Goal: Information Seeking & Learning: Understand process/instructions

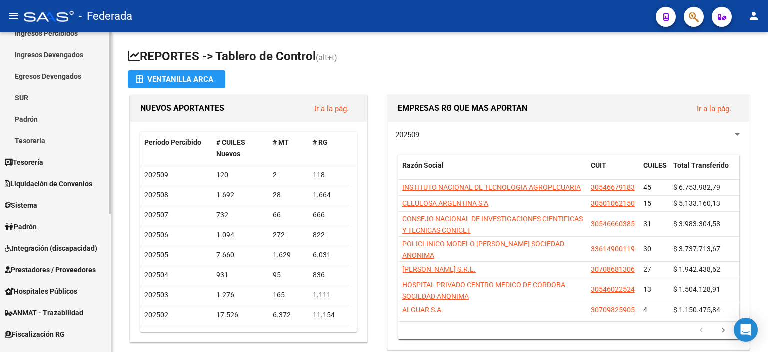
scroll to position [150, 0]
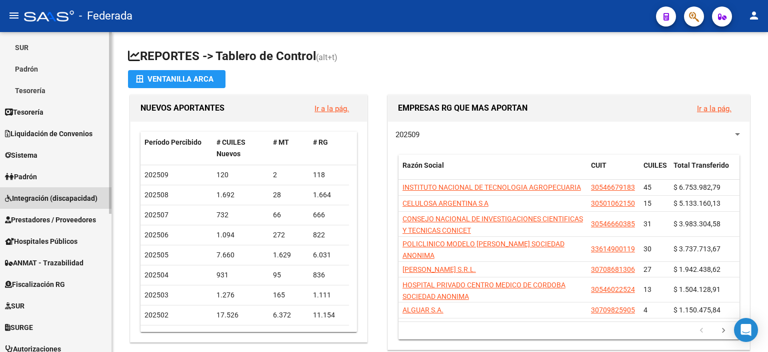
click at [43, 203] on span "Integración (discapacidad)" at bounding box center [51, 198] width 93 height 11
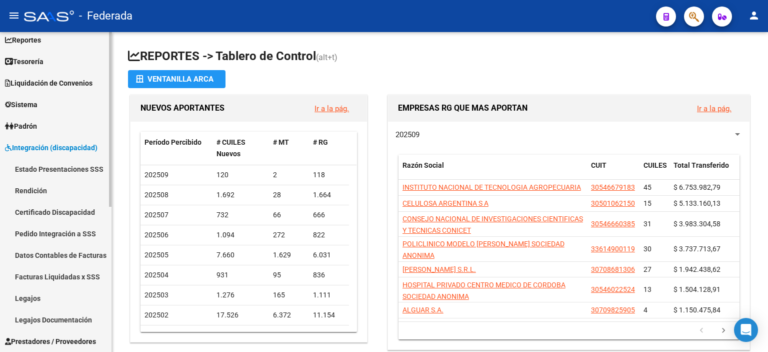
scroll to position [0, 0]
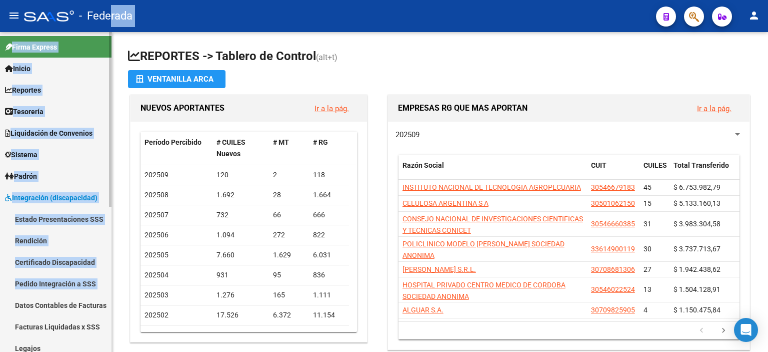
drag, startPoint x: 25, startPoint y: 155, endPoint x: 0, endPoint y: 190, distance: 43.0
click at [0, 205] on div "menu - Federada person Firma Express Inicio Instructivos Contacto OS Reportes T…" at bounding box center [384, 176] width 768 height 352
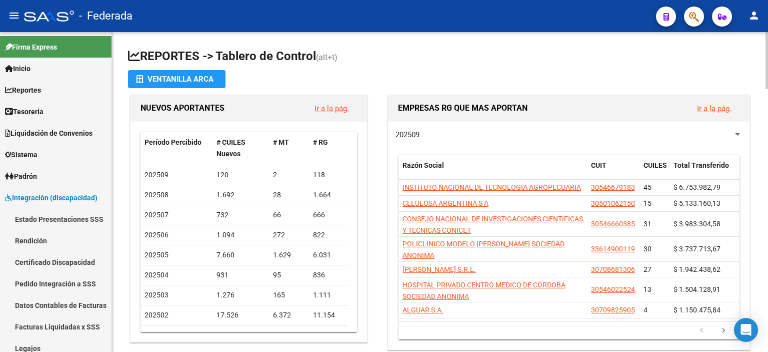
click at [437, 54] on h1 "REPORTES -> Tablero de Control (alt+t)" at bounding box center [440, 57] width 624 height 18
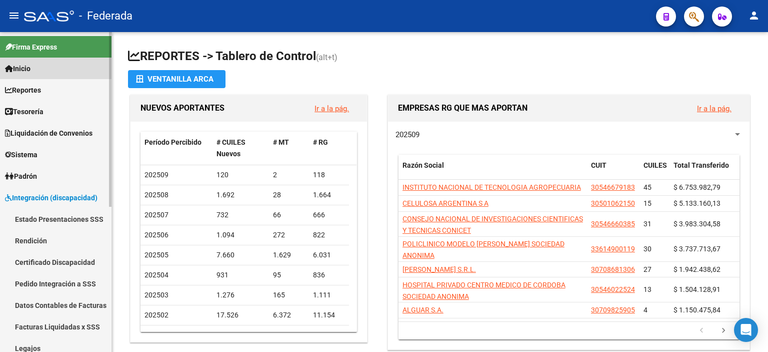
click at [27, 75] on link "Inicio" at bounding box center [56, 69] width 112 height 22
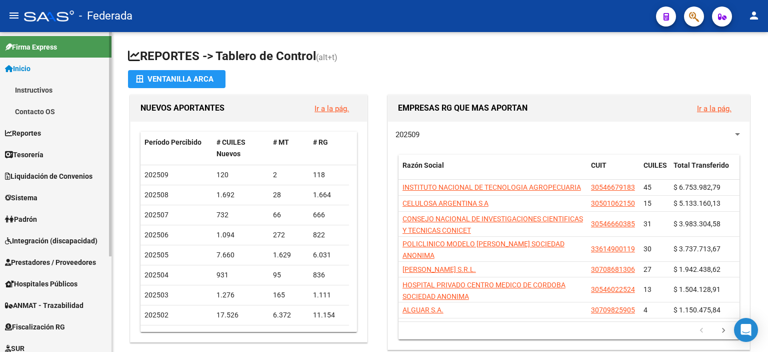
click at [37, 88] on link "Instructivos" at bounding box center [56, 90] width 112 height 22
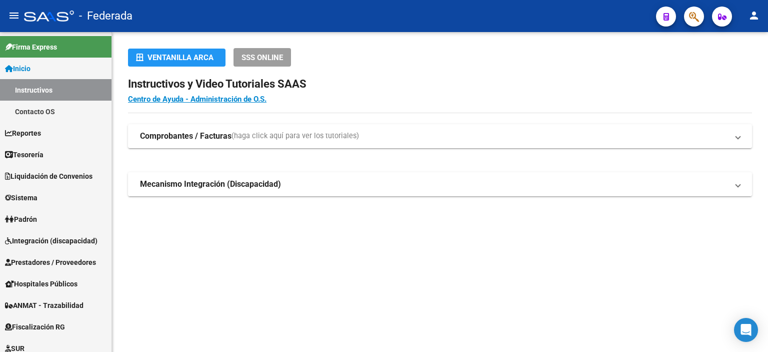
click at [223, 184] on strong "Mecanismo Integración (Discapacidad)" at bounding box center [210, 184] width 141 height 11
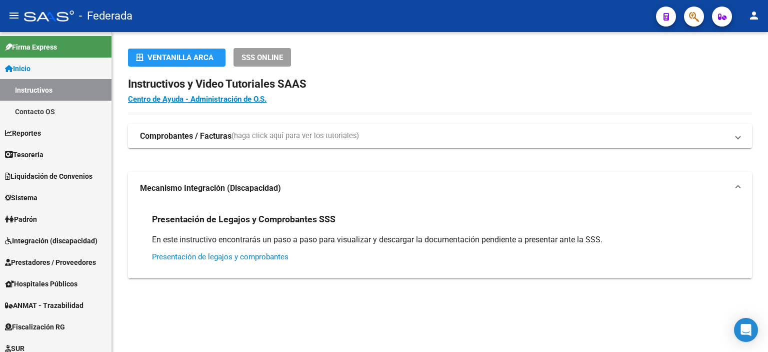
click at [236, 256] on link "Presentación de legajos y comprobantes" at bounding box center [220, 256] width 137 height 9
click at [56, 112] on link "Contacto OS" at bounding box center [56, 112] width 112 height 22
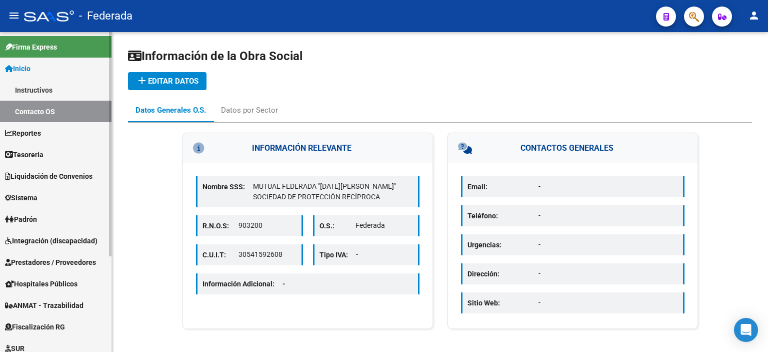
click at [55, 93] on link "Instructivos" at bounding box center [56, 90] width 112 height 22
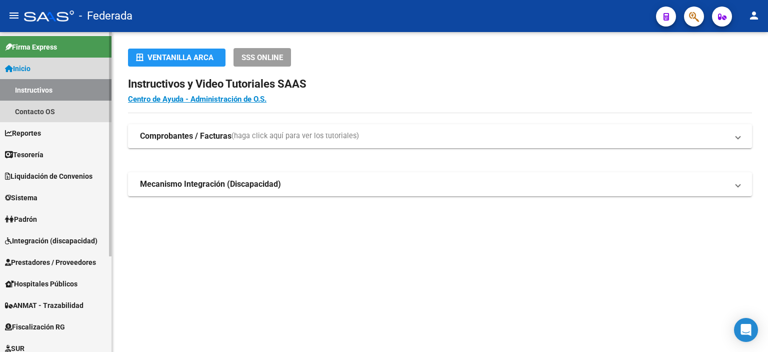
click at [58, 68] on link "Inicio" at bounding box center [56, 69] width 112 height 22
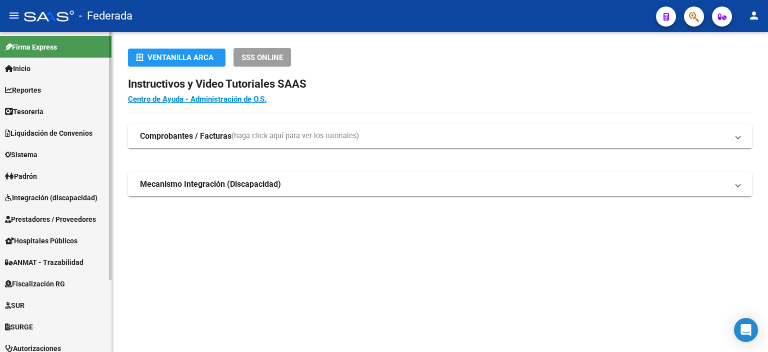
click at [44, 199] on span "Integración (discapacidad)" at bounding box center [51, 197] width 93 height 11
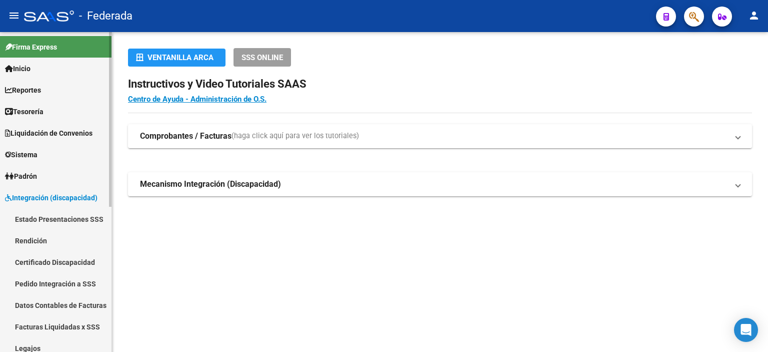
click at [48, 196] on span "Integración (discapacidad)" at bounding box center [51, 197] width 93 height 11
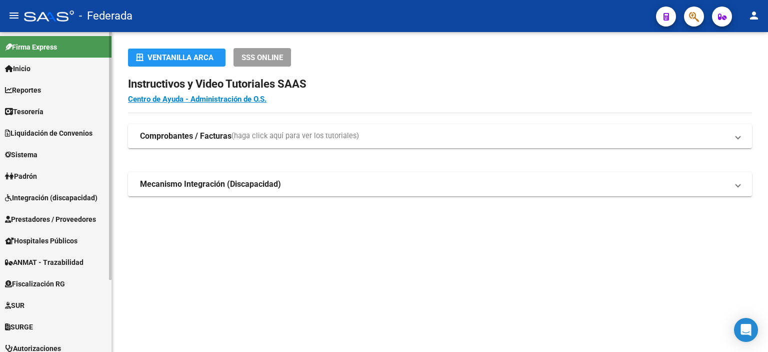
click at [48, 196] on span "Integración (discapacidad)" at bounding box center [51, 197] width 93 height 11
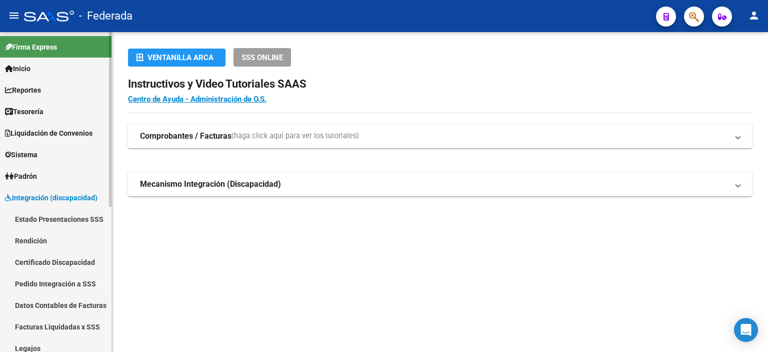
click at [41, 72] on link "Inicio" at bounding box center [56, 69] width 112 height 22
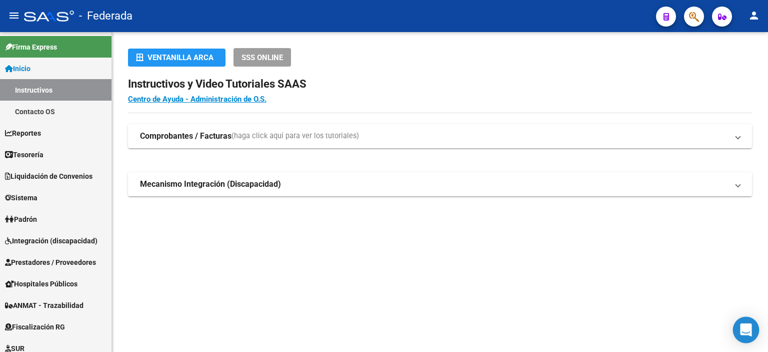
click at [747, 336] on div "Open Intercom Messenger" at bounding box center [746, 330] width 27 height 27
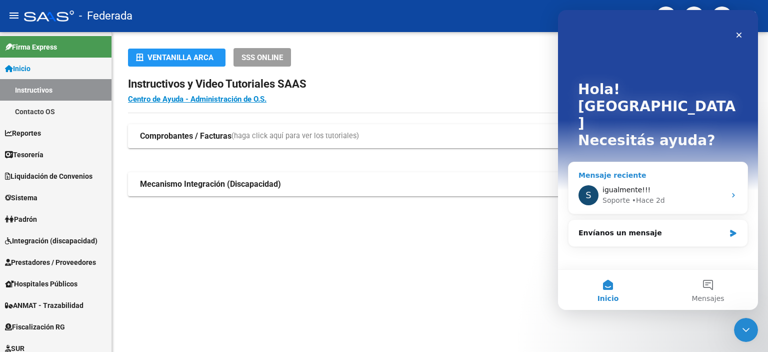
click at [663, 185] on div "igualmente!!!" at bounding box center [664, 190] width 123 height 11
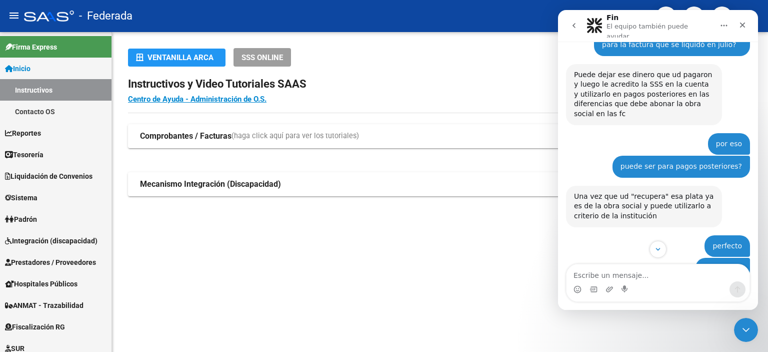
scroll to position [1253, 0]
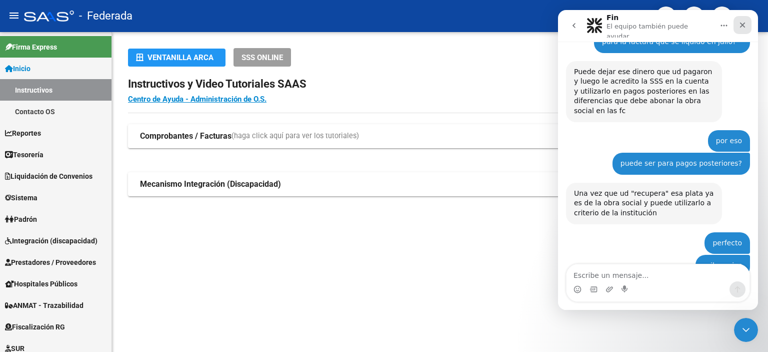
click at [745, 23] on icon "Cerrar" at bounding box center [743, 25] width 8 height 8
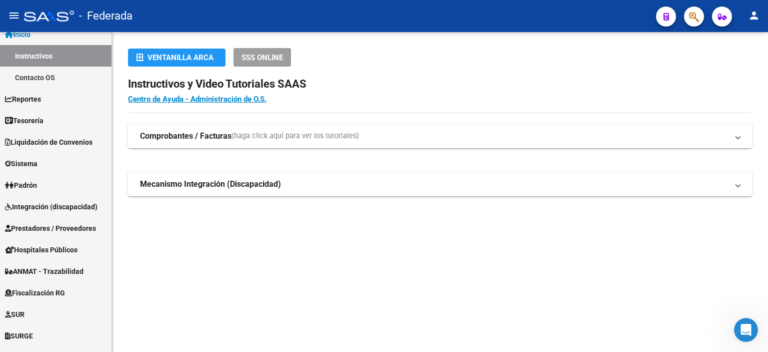
scroll to position [0, 0]
